Goal: Task Accomplishment & Management: Use online tool/utility

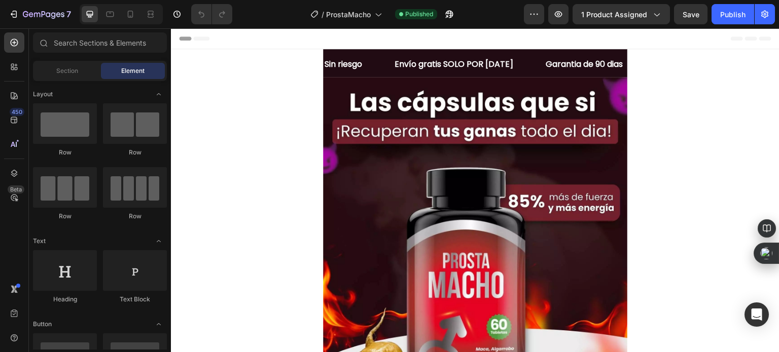
click at [121, 15] on div at bounding box center [121, 14] width 83 height 20
click at [124, 16] on div at bounding box center [130, 14] width 16 height 16
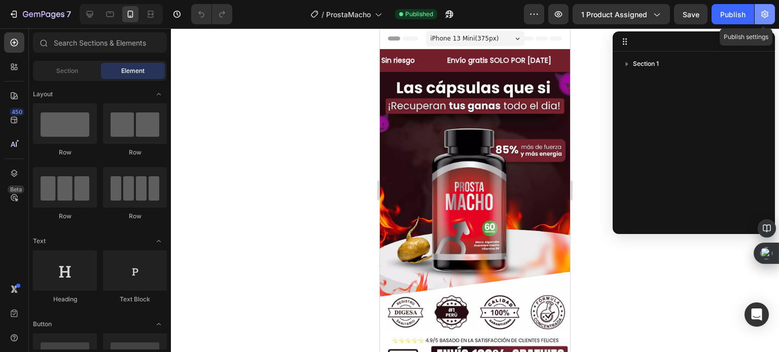
click at [757, 15] on button "button" at bounding box center [764, 14] width 20 height 20
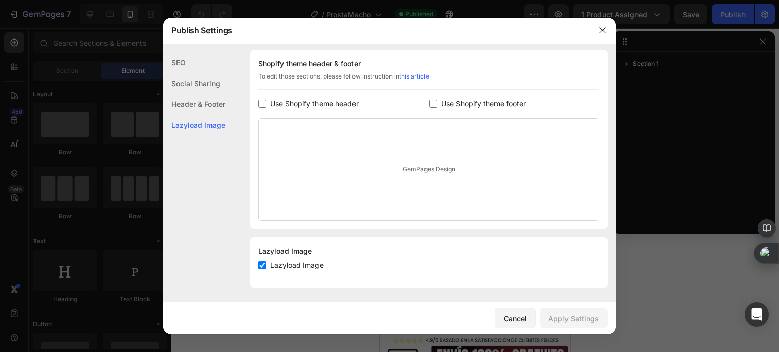
scroll to position [153, 0]
click at [298, 269] on span "Lazyload Image" at bounding box center [296, 264] width 53 height 12
checkbox input "true"
click at [336, 105] on span "Use Shopify theme header" at bounding box center [314, 103] width 88 height 12
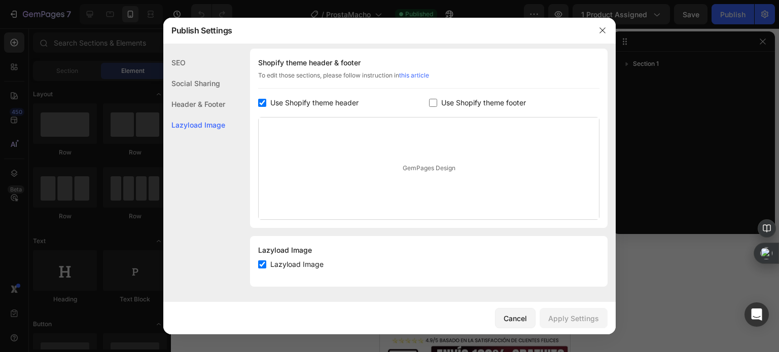
checkbox input "true"
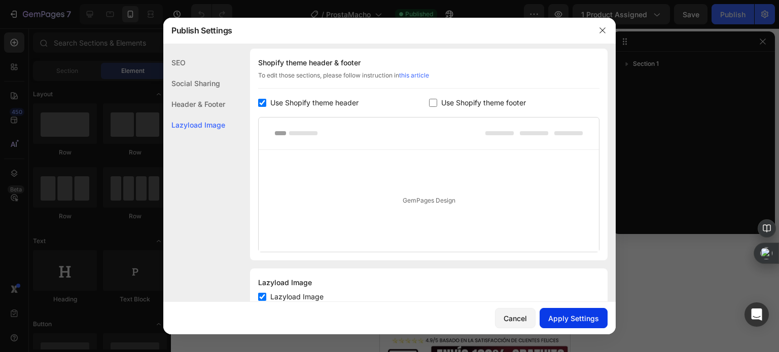
click at [576, 324] on button "Apply Settings" at bounding box center [573, 318] width 68 height 20
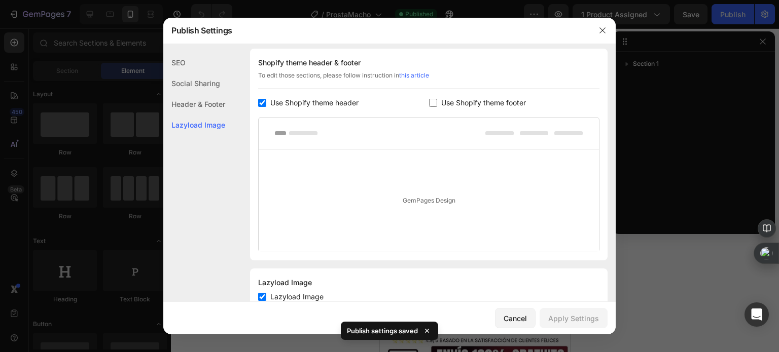
click at [762, 43] on div at bounding box center [389, 176] width 779 height 352
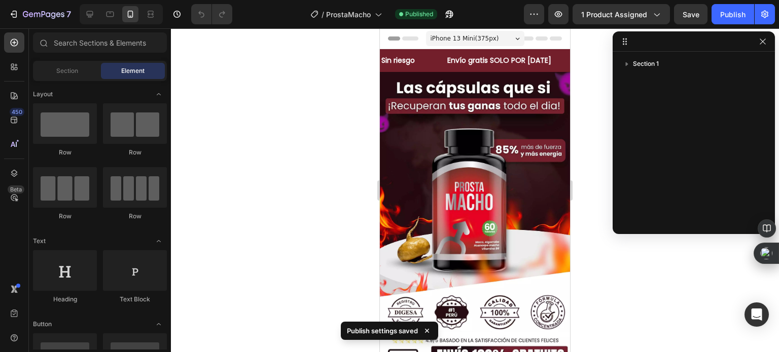
click at [762, 43] on icon "button" at bounding box center [762, 42] width 8 height 8
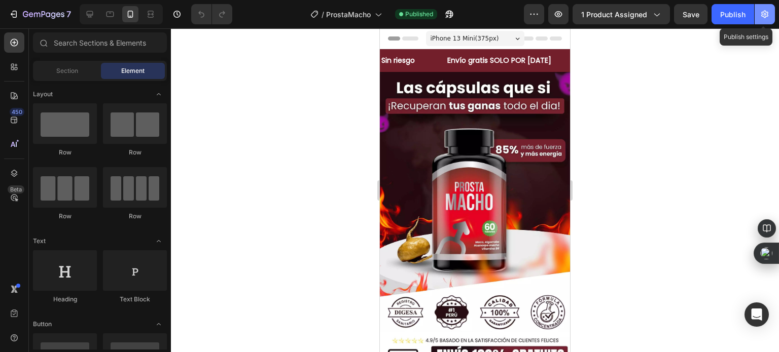
click at [769, 15] on button "button" at bounding box center [764, 14] width 20 height 20
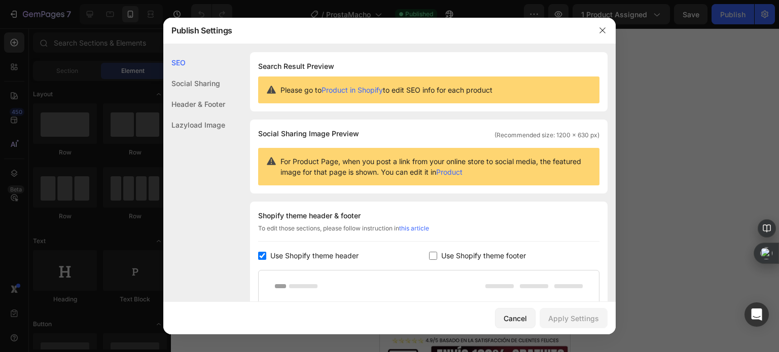
click at [297, 263] on div "Shopify theme header & footer To edit those sections, please follow instruction…" at bounding box center [428, 308] width 357 height 212
click at [316, 261] on span "Use Shopify theme header" at bounding box center [314, 256] width 88 height 12
checkbox input "false"
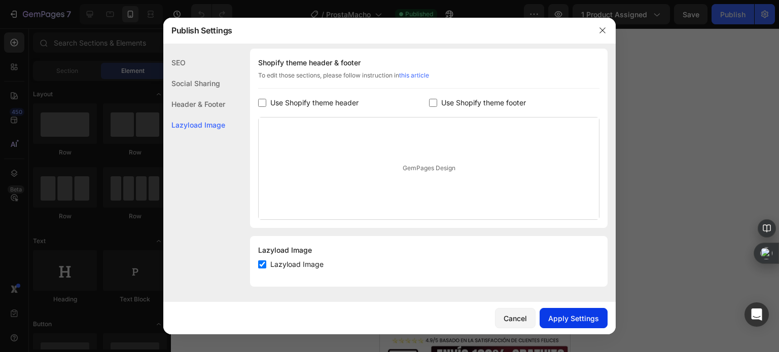
click at [570, 310] on button "Apply Settings" at bounding box center [573, 318] width 68 height 20
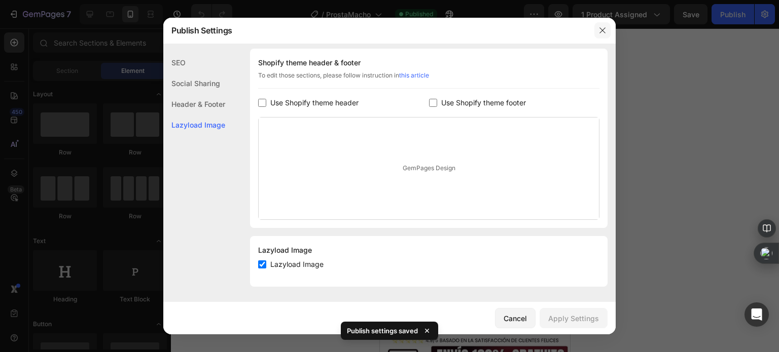
click at [604, 30] on icon "button" at bounding box center [602, 30] width 8 height 8
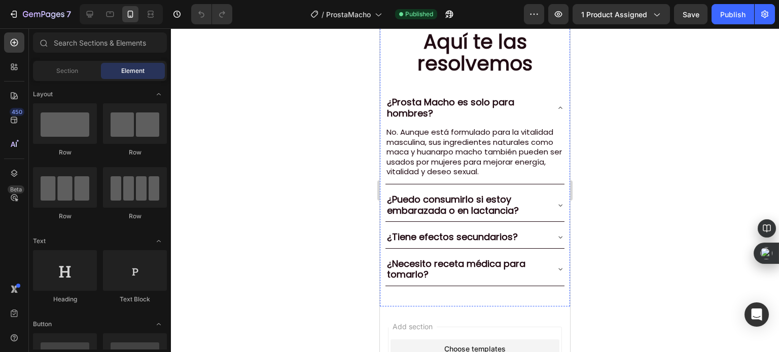
scroll to position [2451, 0]
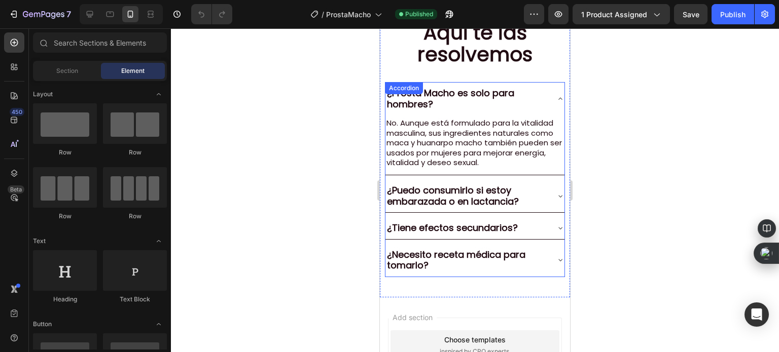
click at [553, 244] on div "¿Necesito receta médica para tomarlo?" at bounding box center [474, 260] width 179 height 33
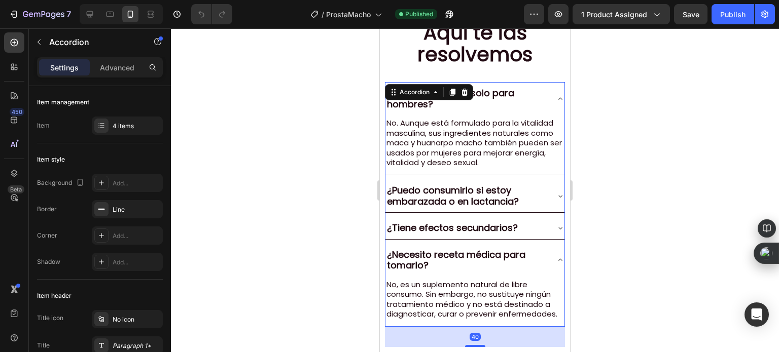
click at [556, 256] on icon at bounding box center [560, 260] width 8 height 8
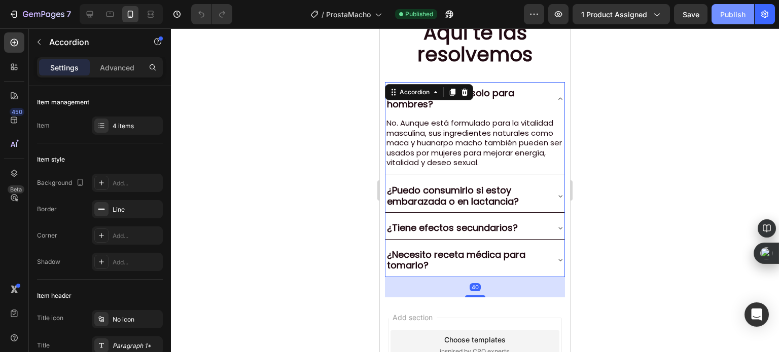
click at [730, 17] on div "Publish" at bounding box center [732, 14] width 25 height 11
